Goal: Transaction & Acquisition: Purchase product/service

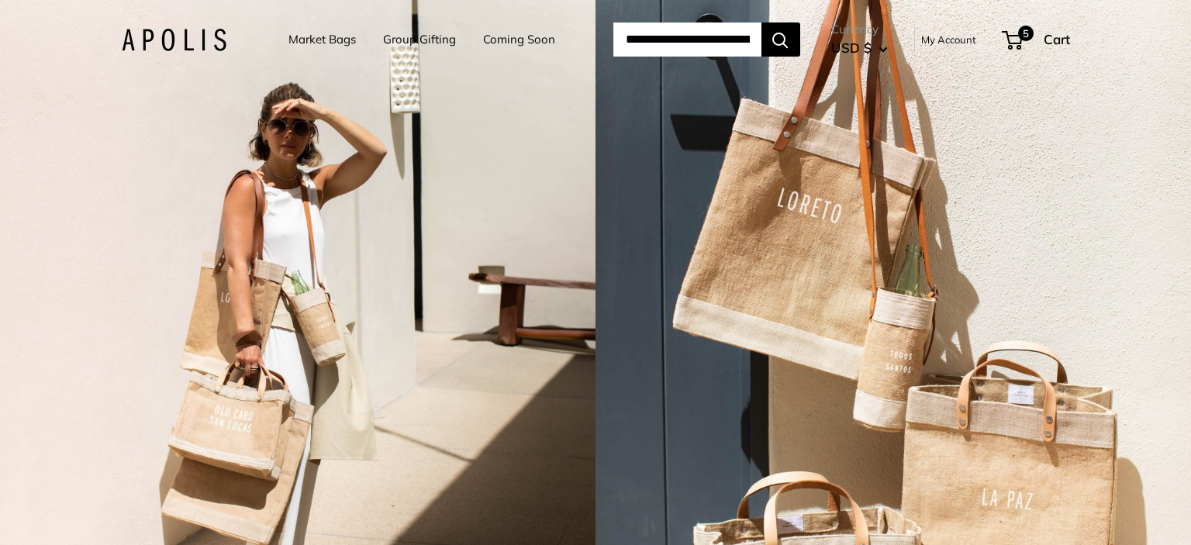
scroll to position [0, 88]
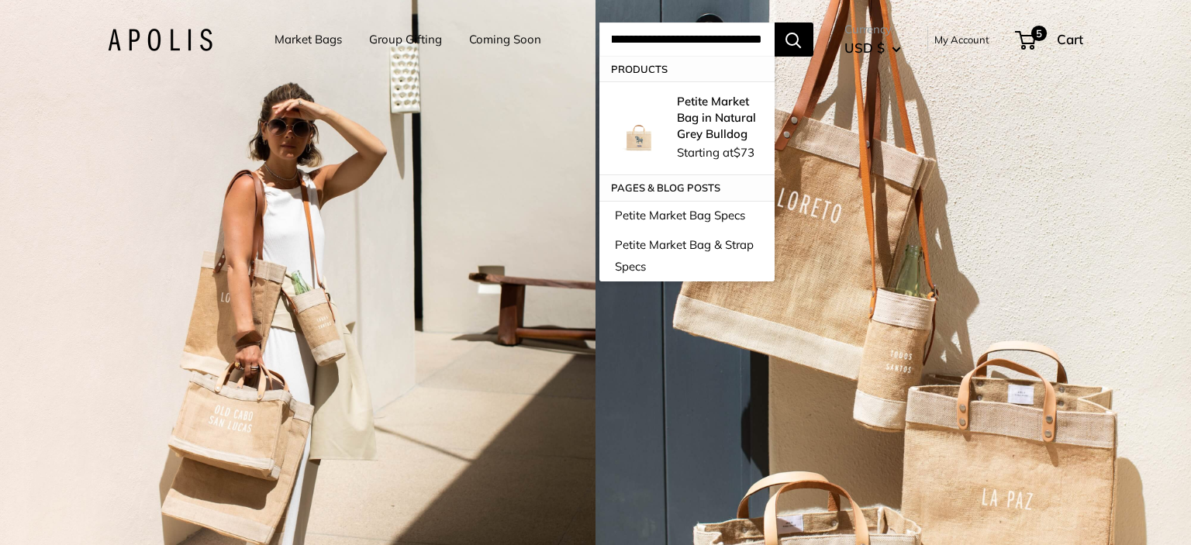
type input "**********"
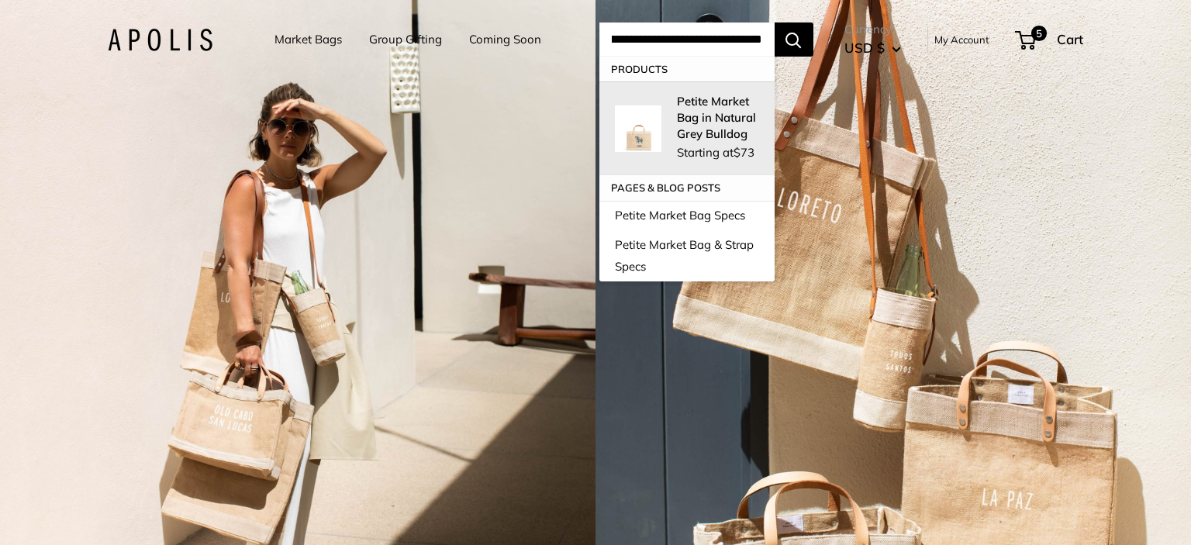
click at [741, 116] on strong "Petite Market Bag in Natural Grey Bulldog" at bounding box center [716, 117] width 79 height 47
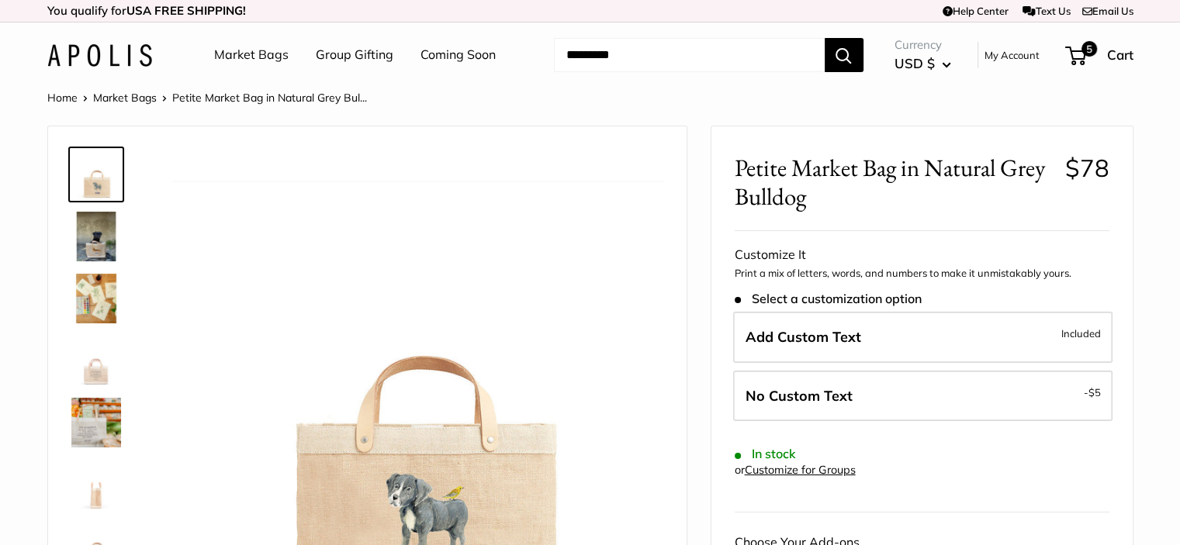
click at [845, 337] on span "Add Custom Text" at bounding box center [803, 337] width 116 height 18
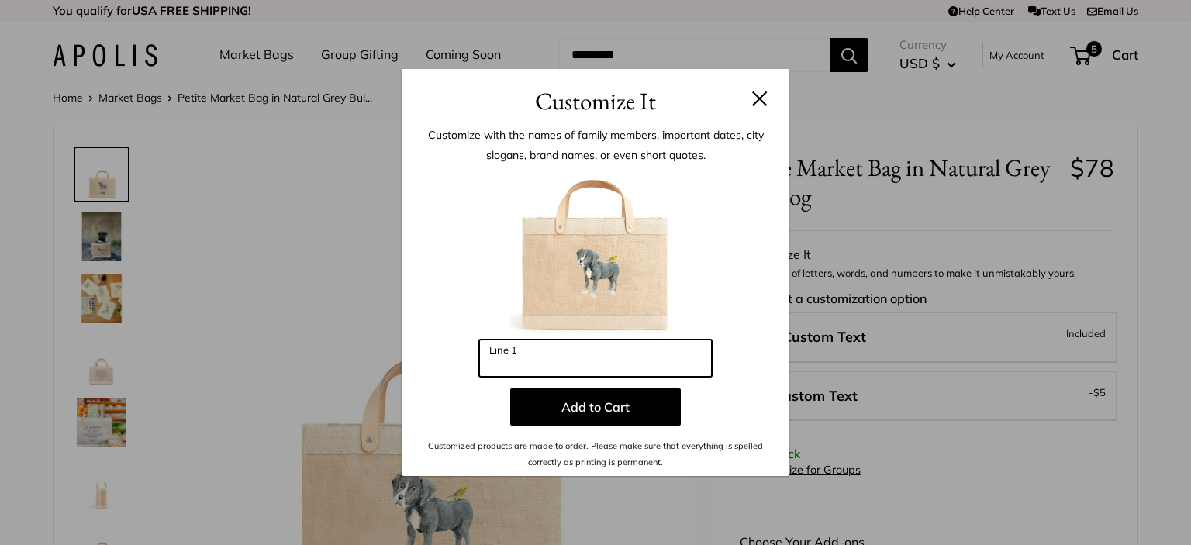
click at [568, 358] on input "Line 1" at bounding box center [595, 358] width 233 height 37
type input "*"
type input "***"
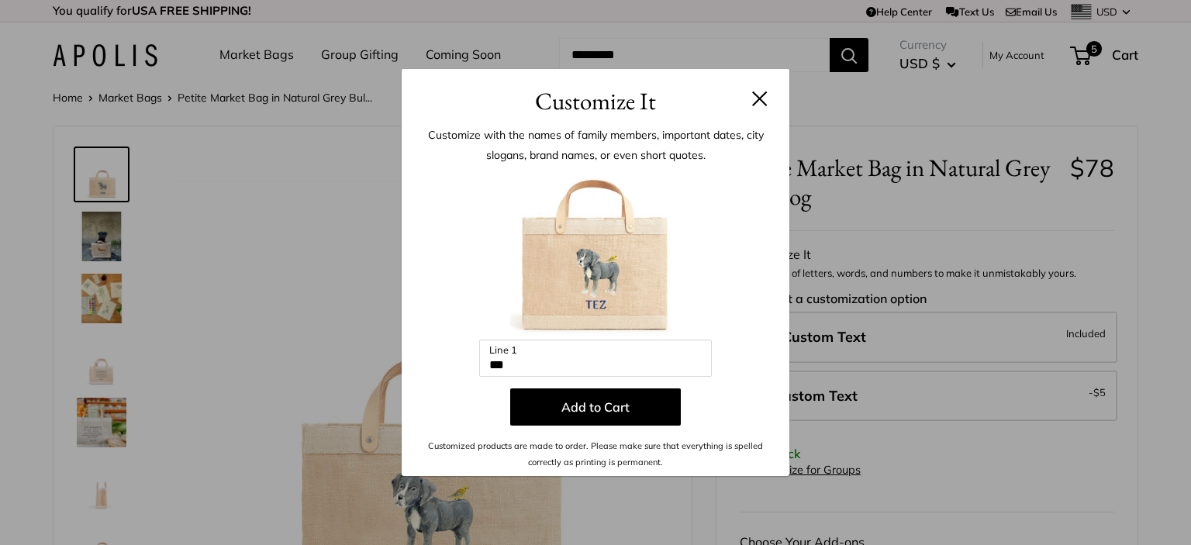
click at [586, 401] on button "Add to Cart" at bounding box center [595, 407] width 171 height 37
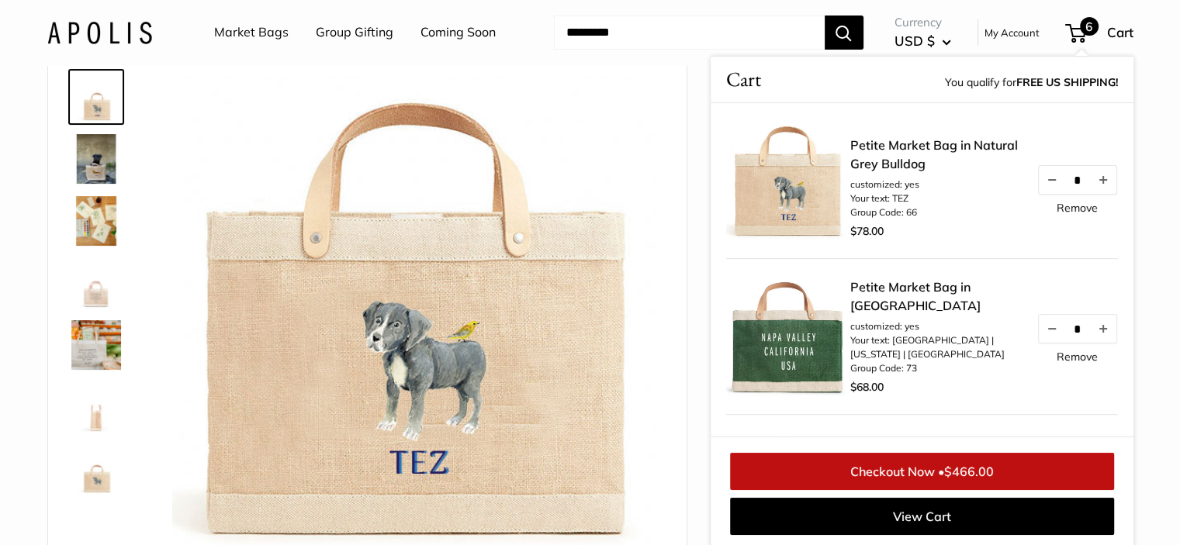
scroll to position [78, 0]
click at [1073, 32] on span at bounding box center [1072, 33] width 5 height 5
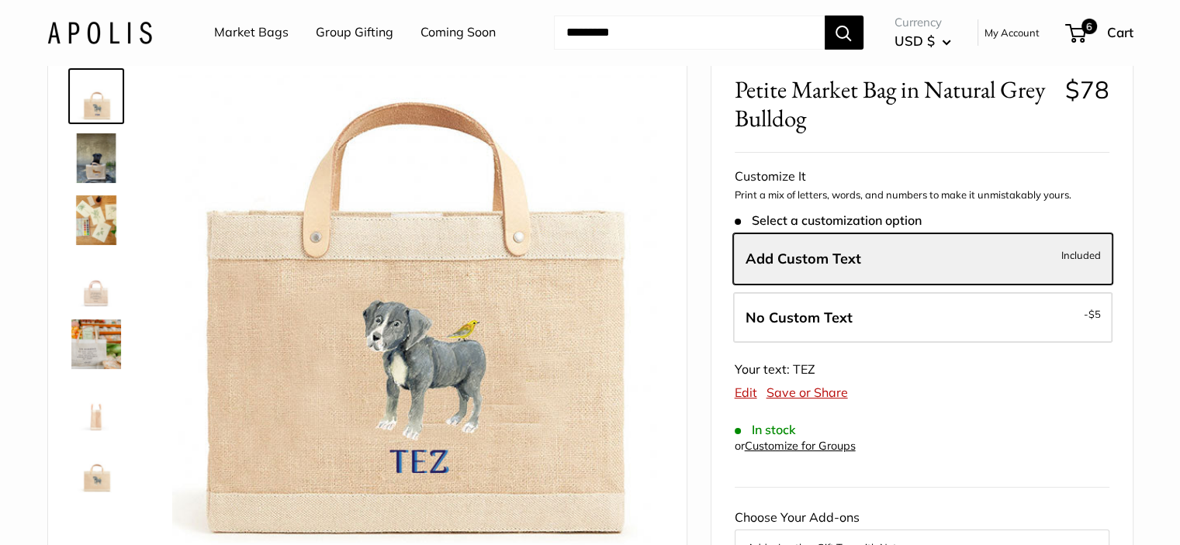
click at [257, 35] on link "Market Bags" at bounding box center [251, 32] width 74 height 23
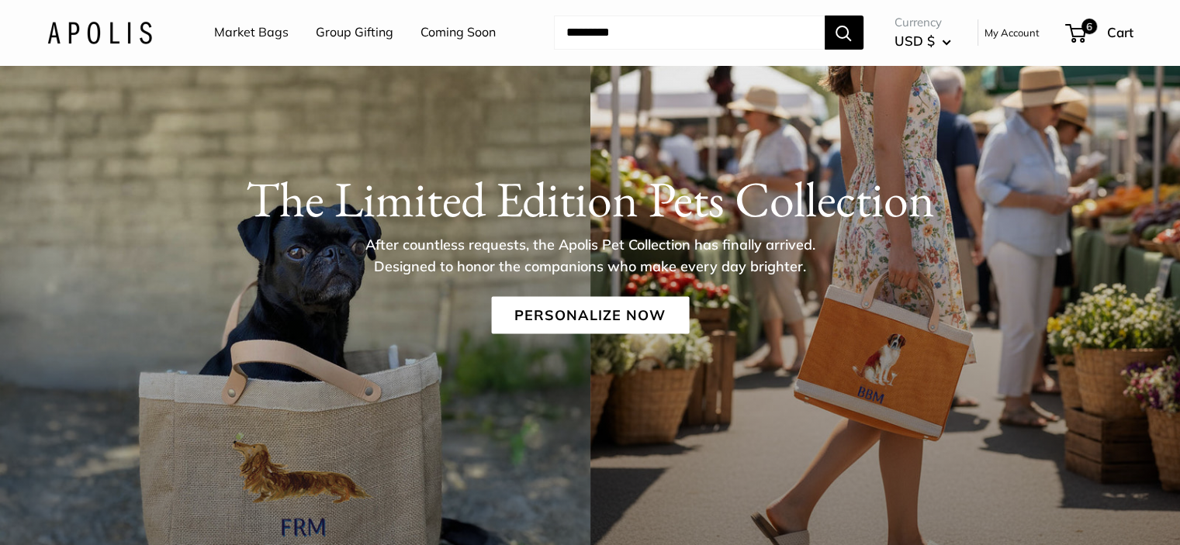
scroll to position [233, 0]
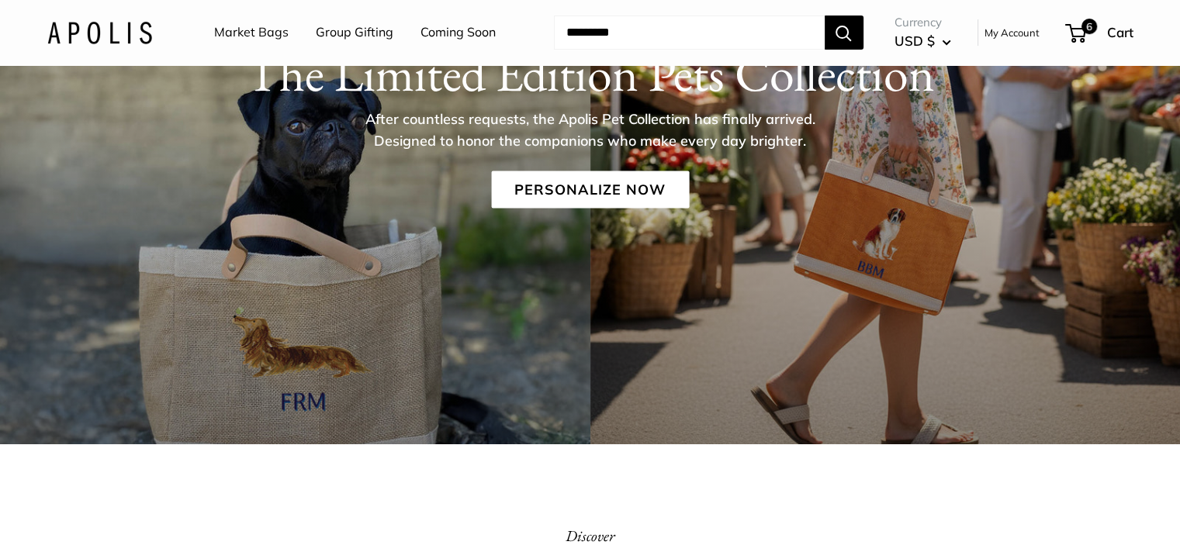
click at [636, 188] on link "Personalize Now" at bounding box center [590, 189] width 198 height 37
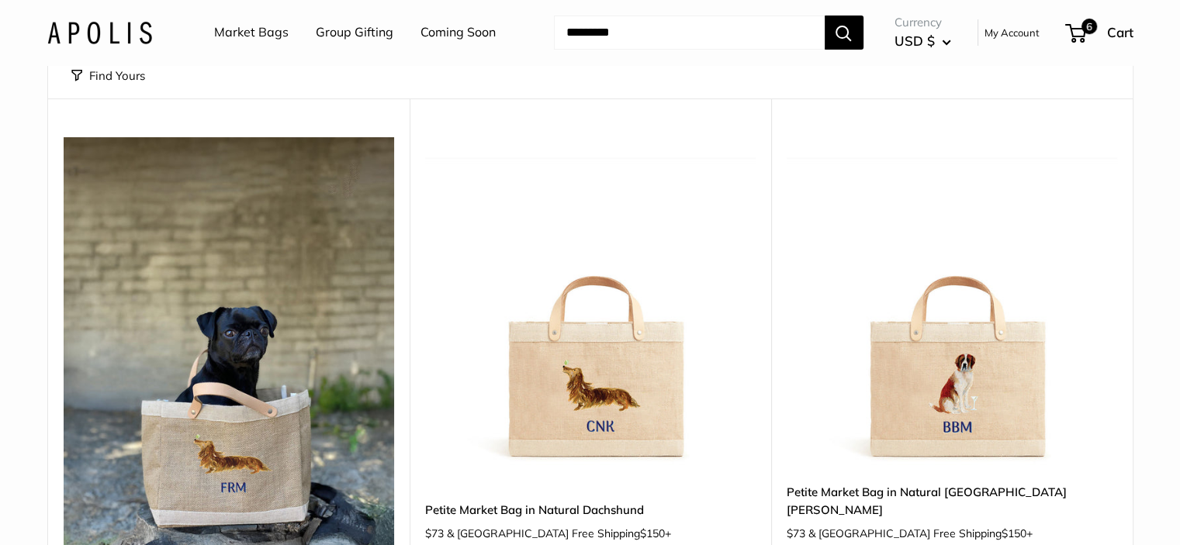
click at [615, 367] on img at bounding box center [590, 302] width 330 height 330
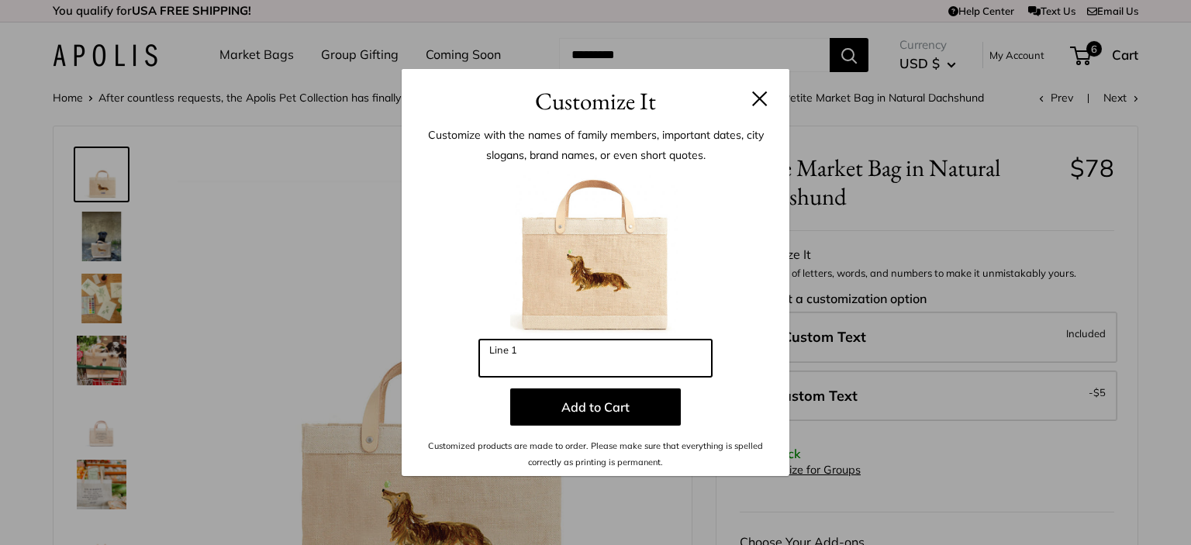
click at [631, 359] on input "Line 1" at bounding box center [595, 358] width 233 height 37
type input "***"
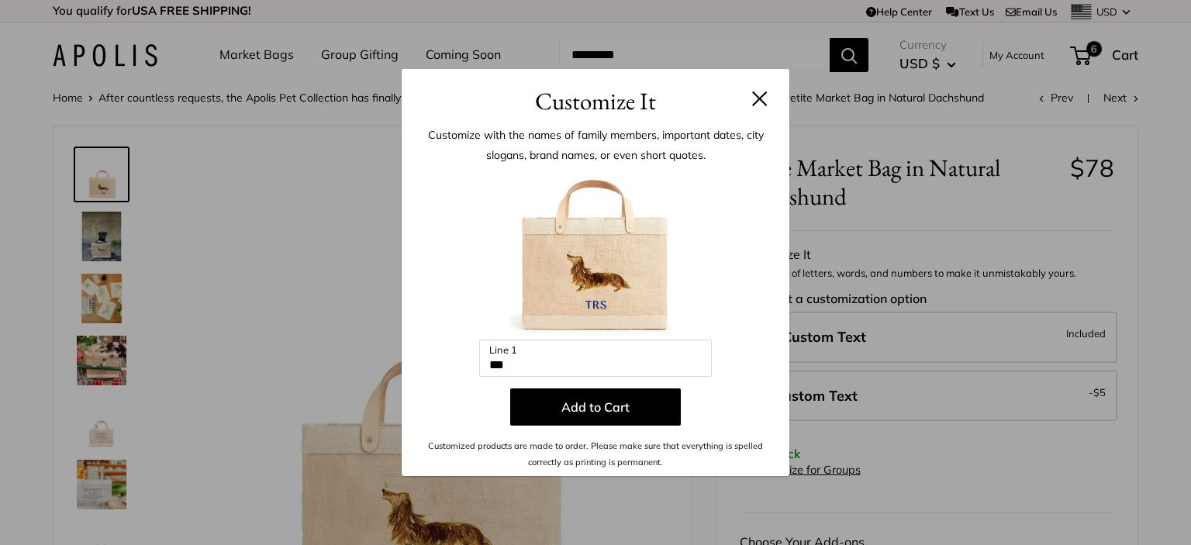
click at [624, 402] on button "Add to Cart" at bounding box center [595, 407] width 171 height 37
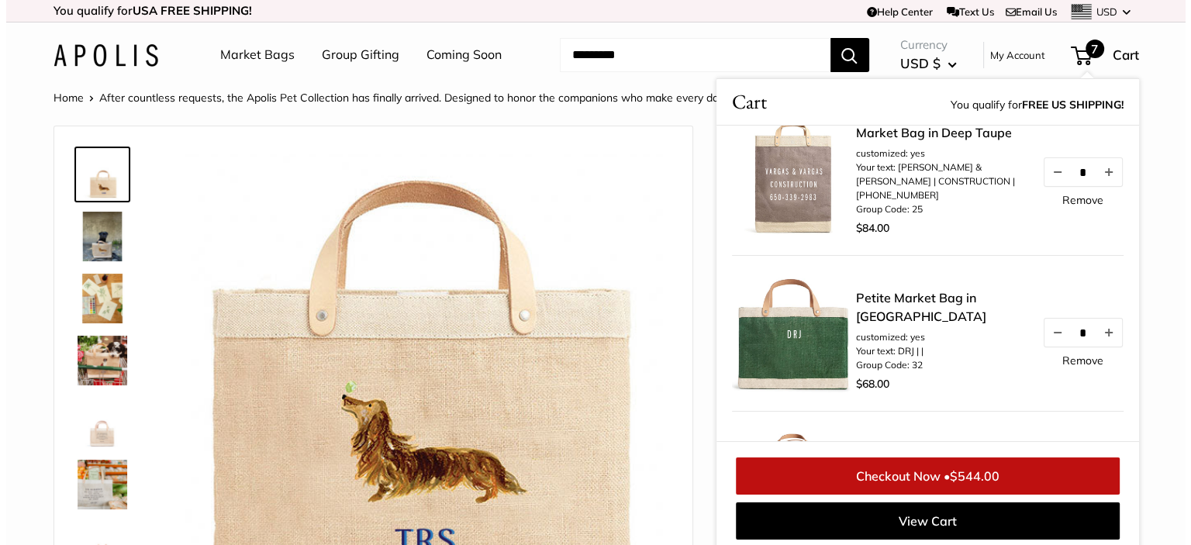
scroll to position [543, 0]
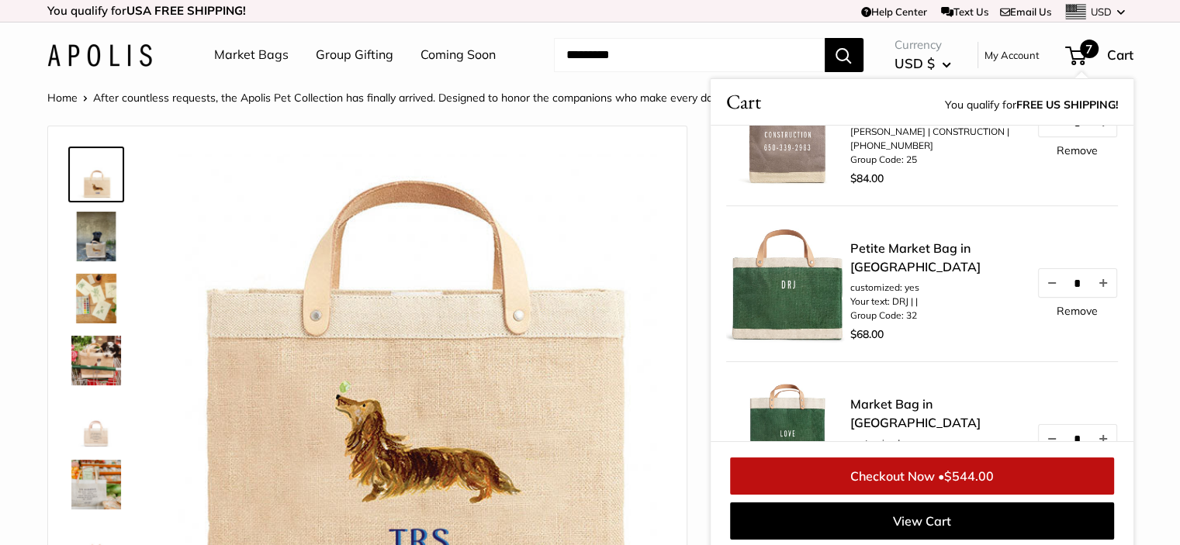
click at [519, 189] on img at bounding box center [417, 395] width 491 height 491
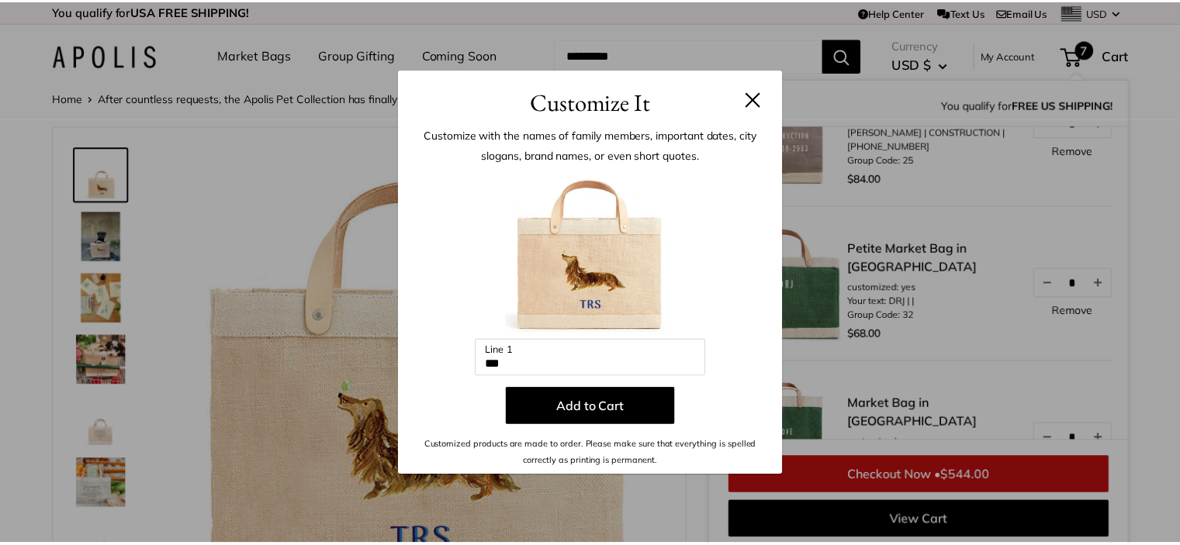
scroll to position [6, 0]
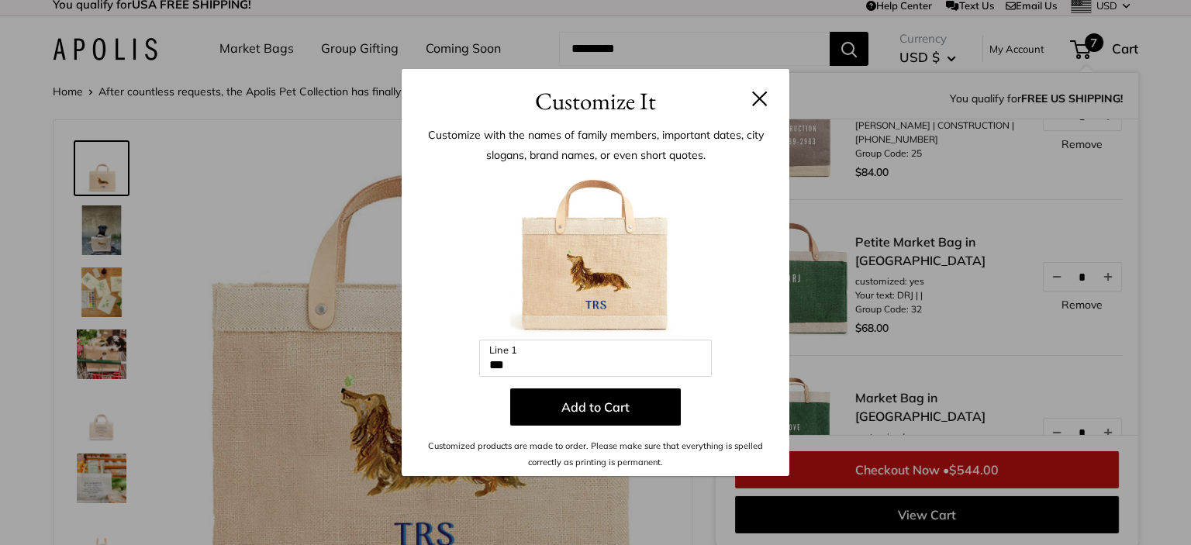
click at [753, 101] on button at bounding box center [760, 99] width 16 height 16
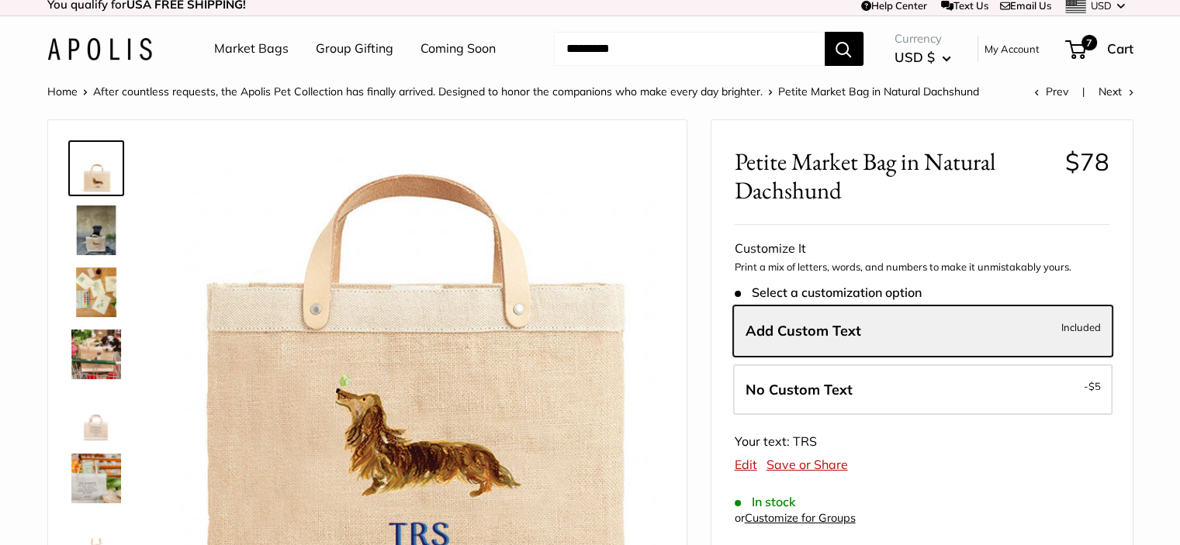
click at [1078, 55] on span "7" at bounding box center [1075, 49] width 21 height 19
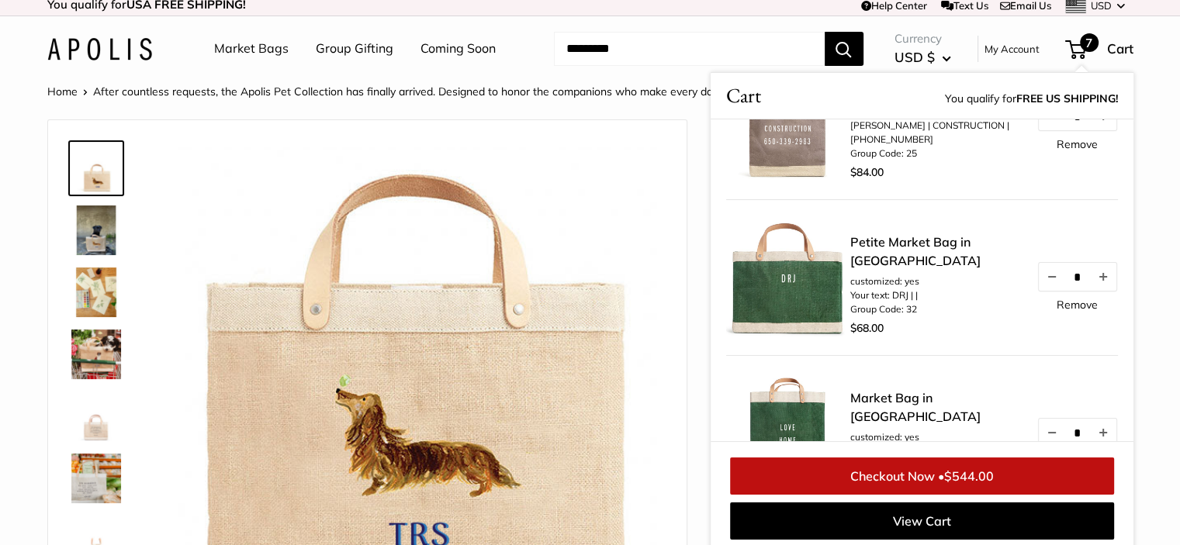
click at [1077, 55] on span "7" at bounding box center [1075, 49] width 21 height 19
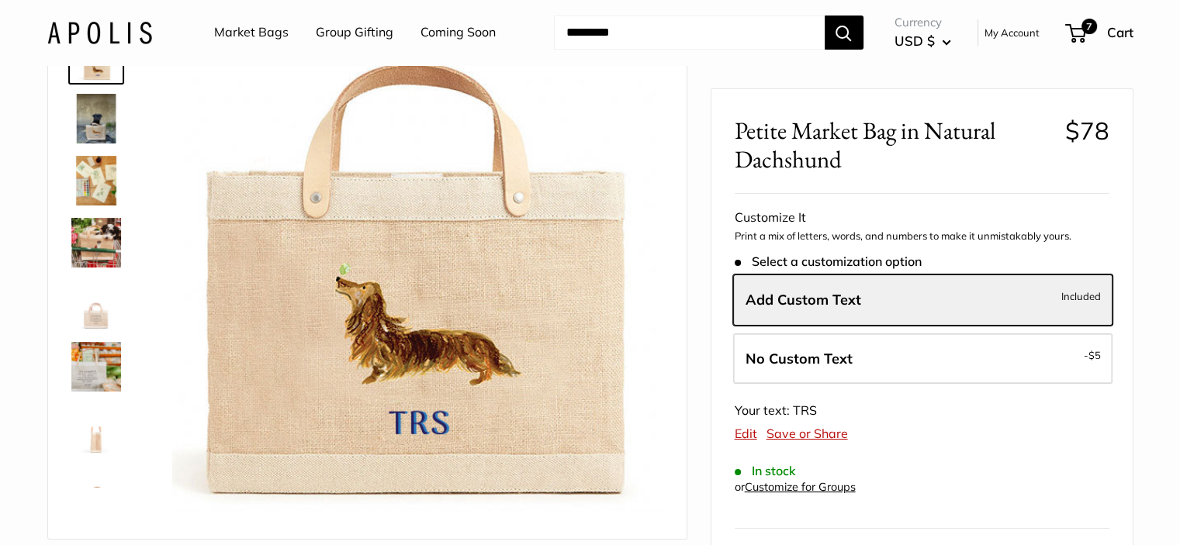
scroll to position [111, 0]
